Goal: Transaction & Acquisition: Book appointment/travel/reservation

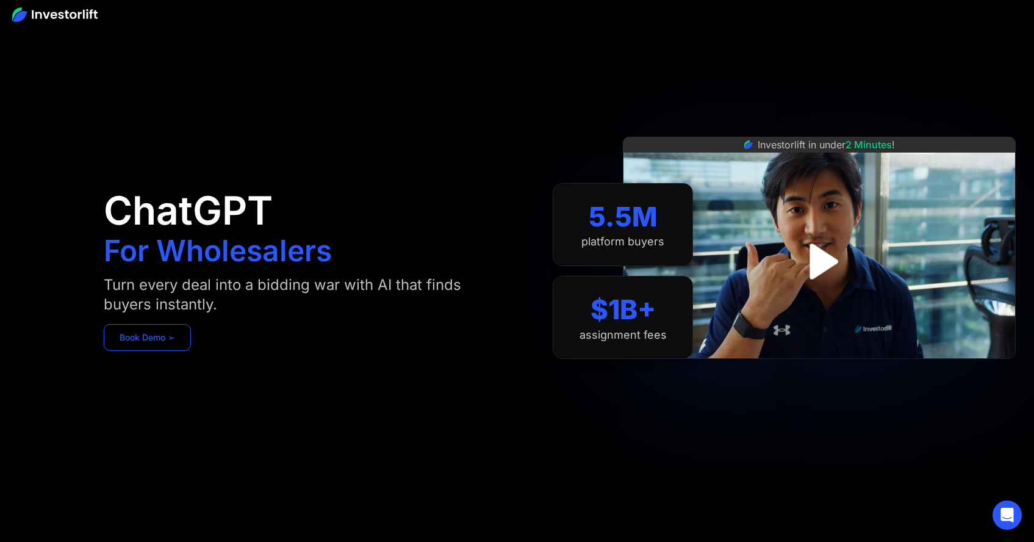
click at [170, 334] on link "Book Demo ➢" at bounding box center [147, 337] width 87 height 27
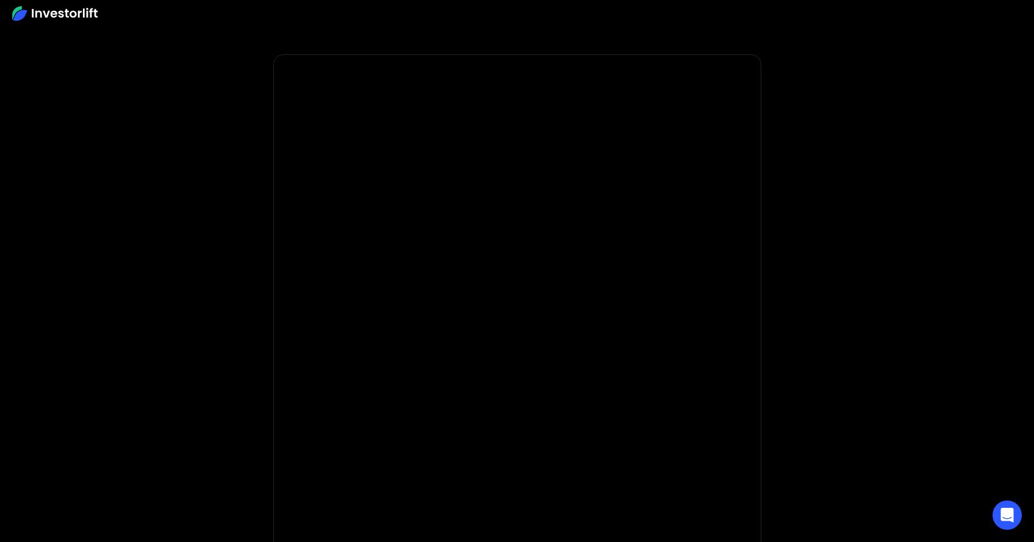
scroll to position [7, 0]
